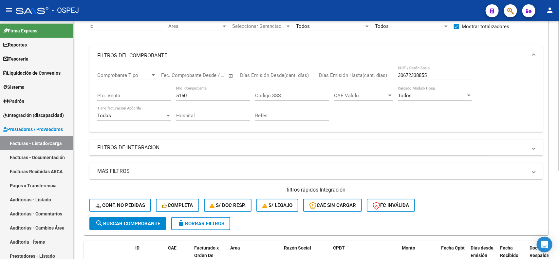
scroll to position [17, 0]
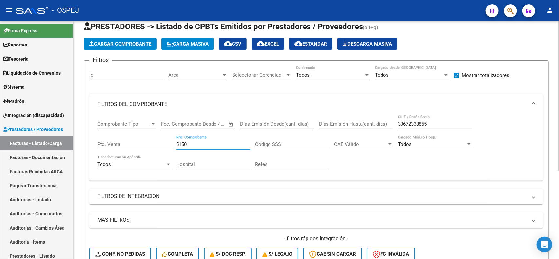
drag, startPoint x: 192, startPoint y: 146, endPoint x: 122, endPoint y: 144, distance: 70.0
click at [124, 144] on div "Comprobante Tipo Comprobante Tipo Start date – End date Fec. Comprobante Desde …" at bounding box center [316, 145] width 438 height 61
click at [409, 123] on input "30672338855" at bounding box center [435, 124] width 74 height 6
paste input "-67246335-8"
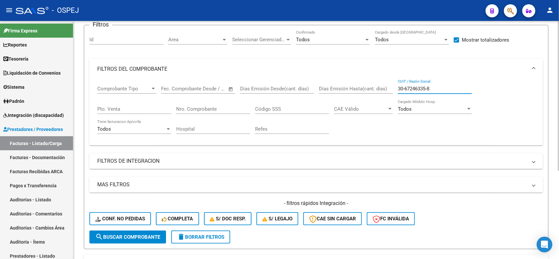
scroll to position [99, 0]
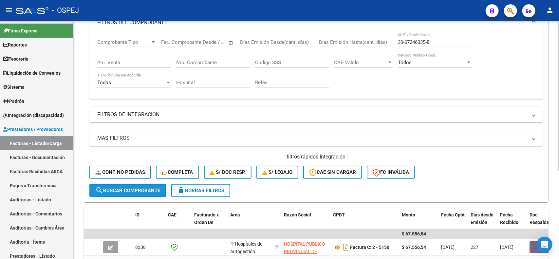
click at [136, 191] on span "search Buscar Comprobante" at bounding box center [127, 191] width 65 height 6
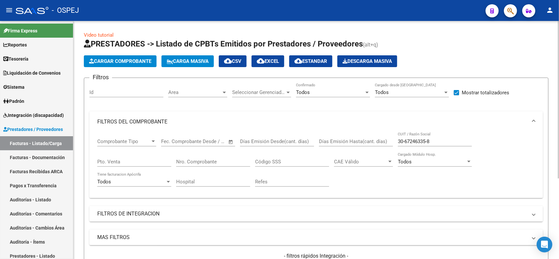
scroll to position [41, 0]
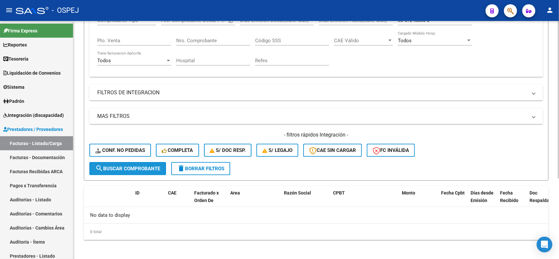
click at [147, 169] on span "search Buscar Comprobante" at bounding box center [127, 169] width 65 height 6
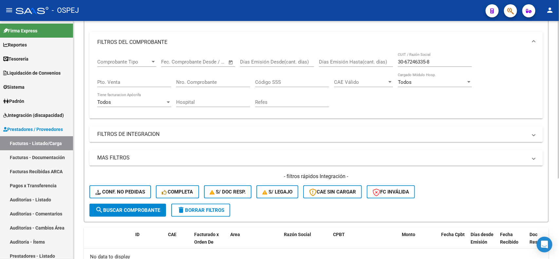
scroll to position [0, 0]
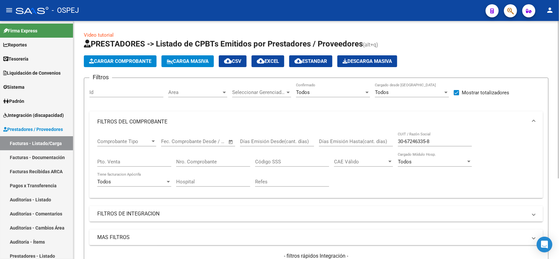
click at [426, 140] on input "30-67246335-8" at bounding box center [435, 141] width 74 height 6
click at [405, 139] on input "30-672463358" at bounding box center [435, 141] width 74 height 6
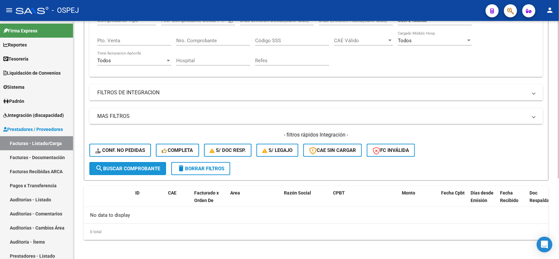
click at [145, 162] on button "search Buscar Comprobante" at bounding box center [127, 168] width 77 height 13
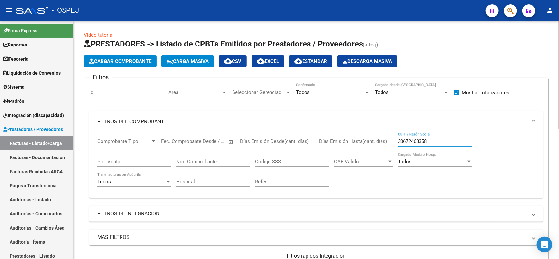
drag, startPoint x: 421, startPoint y: 139, endPoint x: 345, endPoint y: 114, distance: 80.5
click at [345, 114] on mat-expansion-panel "FILTROS DEL COMPROBANTE Comprobante Tipo Comprobante Tipo Start date – End date…" at bounding box center [315, 154] width 453 height 87
paste input "-50400409-7"
click at [403, 139] on input "30-50400409-7" at bounding box center [435, 141] width 74 height 6
click at [426, 141] on input "3050400409-7" at bounding box center [435, 141] width 74 height 6
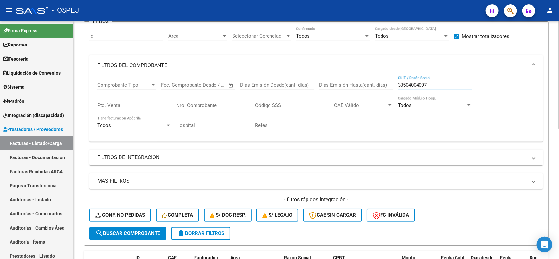
scroll to position [82, 0]
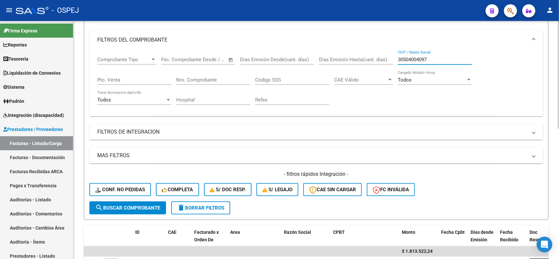
type input "30504004097"
click at [141, 205] on span "search Buscar Comprobante" at bounding box center [127, 208] width 65 height 6
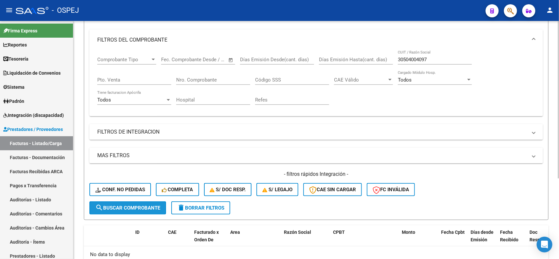
click at [111, 207] on span "search Buscar Comprobante" at bounding box center [127, 208] width 65 height 6
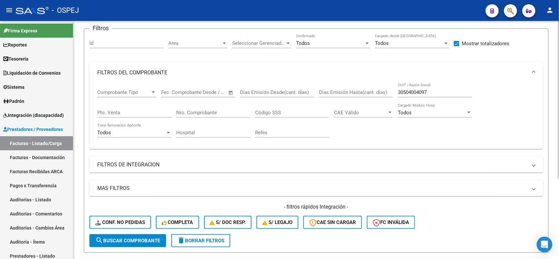
scroll to position [0, 0]
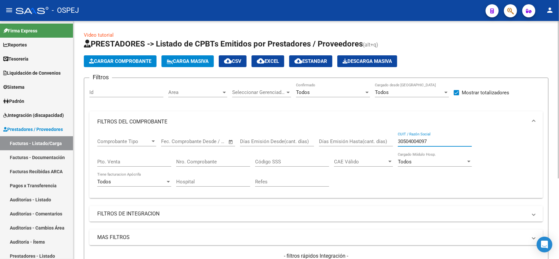
drag, startPoint x: 431, startPoint y: 143, endPoint x: 206, endPoint y: 94, distance: 230.4
click at [206, 94] on div "Filtros Id Area Area Seleccionar Gerenciador Seleccionar Gerenciador Todos Conf…" at bounding box center [315, 183] width 453 height 200
paste input "30-71088419-2"
click at [403, 138] on input "30-71088419-2" at bounding box center [435, 141] width 74 height 6
click at [425, 141] on input "3071088419-2" at bounding box center [435, 141] width 74 height 6
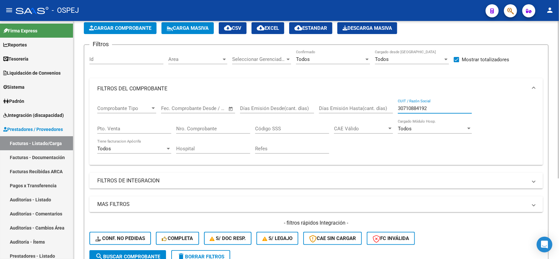
scroll to position [121, 0]
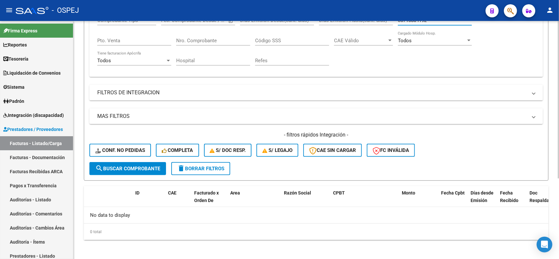
type input "30710884192"
click at [138, 168] on span "search Buscar Comprobante" at bounding box center [127, 169] width 65 height 6
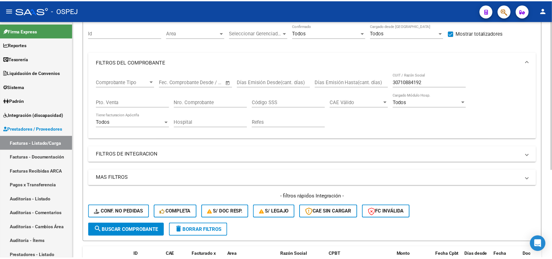
scroll to position [58, 0]
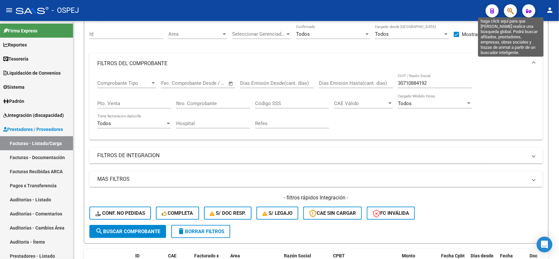
click at [510, 14] on icon "button" at bounding box center [510, 11] width 7 height 8
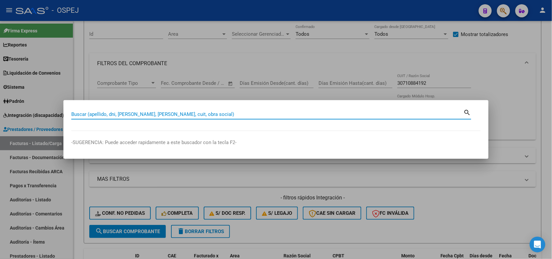
paste input "30-71088419-2"
type input "30710884192"
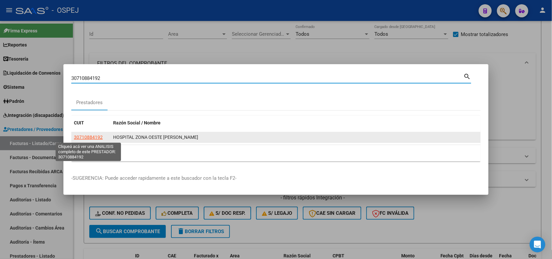
click at [98, 140] on span "30710884192" at bounding box center [88, 136] width 29 height 5
